Goal: Find specific page/section: Find specific page/section

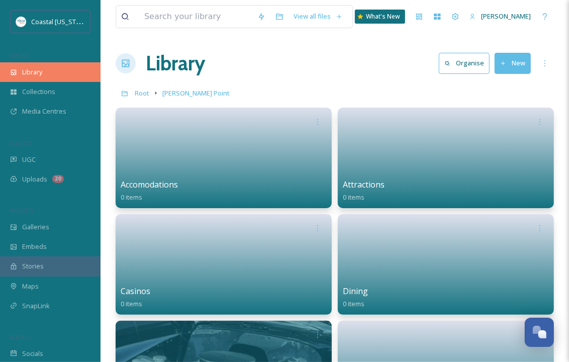
click at [34, 71] on span "Library" at bounding box center [32, 72] width 20 height 10
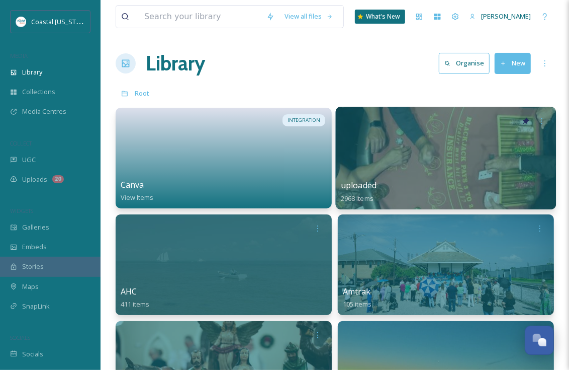
click at [385, 172] on div at bounding box center [446, 158] width 221 height 103
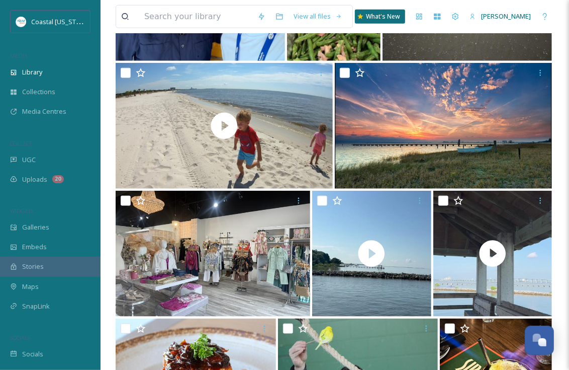
scroll to position [583, 0]
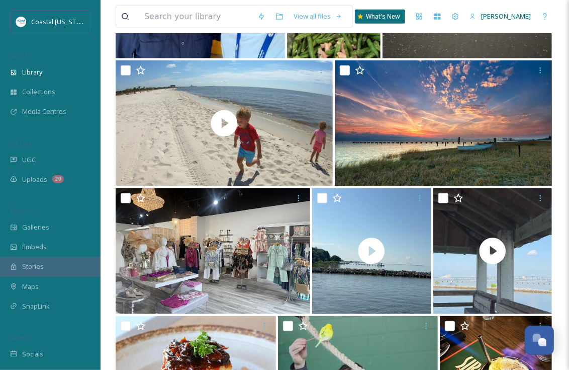
click at [147, 278] on img at bounding box center [213, 251] width 195 height 126
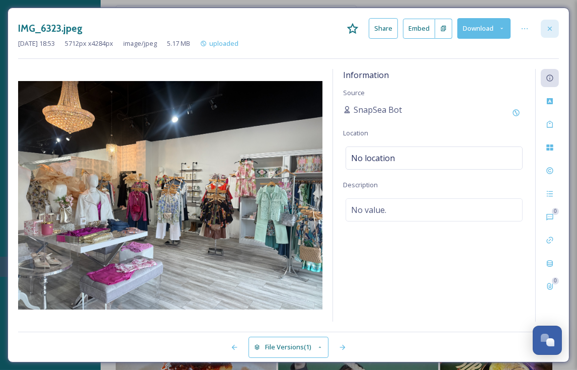
click at [546, 27] on icon at bounding box center [550, 29] width 8 height 8
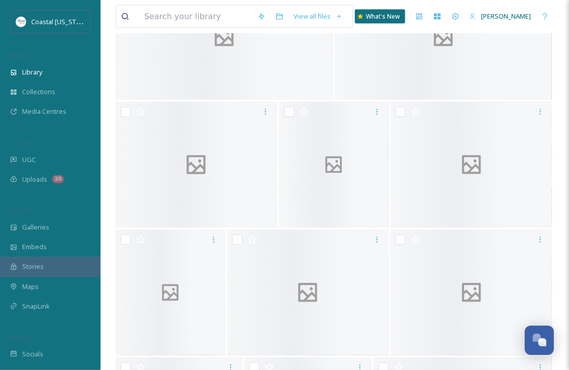
scroll to position [16276, 0]
